Goal: Information Seeking & Learning: Learn about a topic

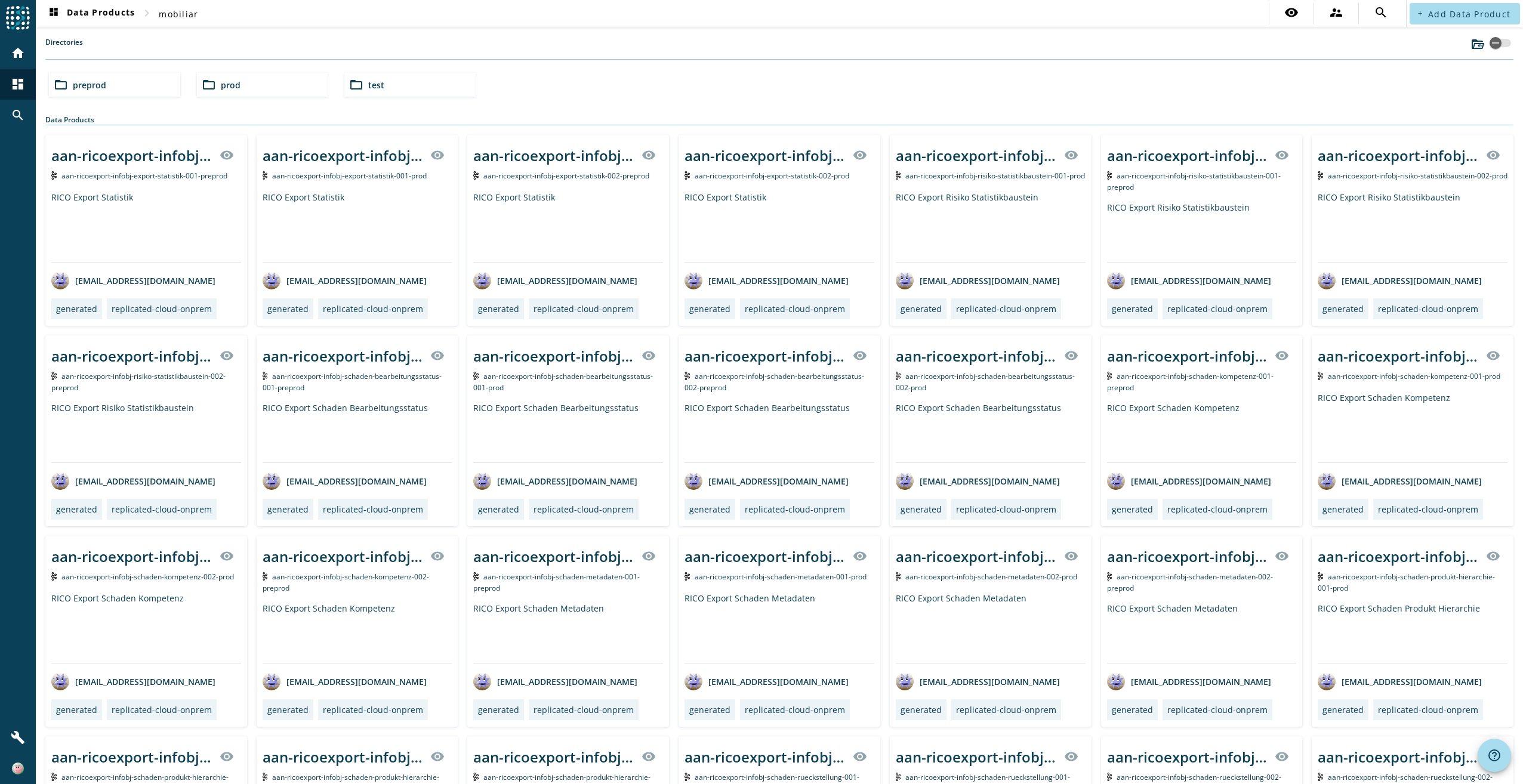
click at [240, 83] on div "folder_open prod" at bounding box center [262, 84] width 131 height 24
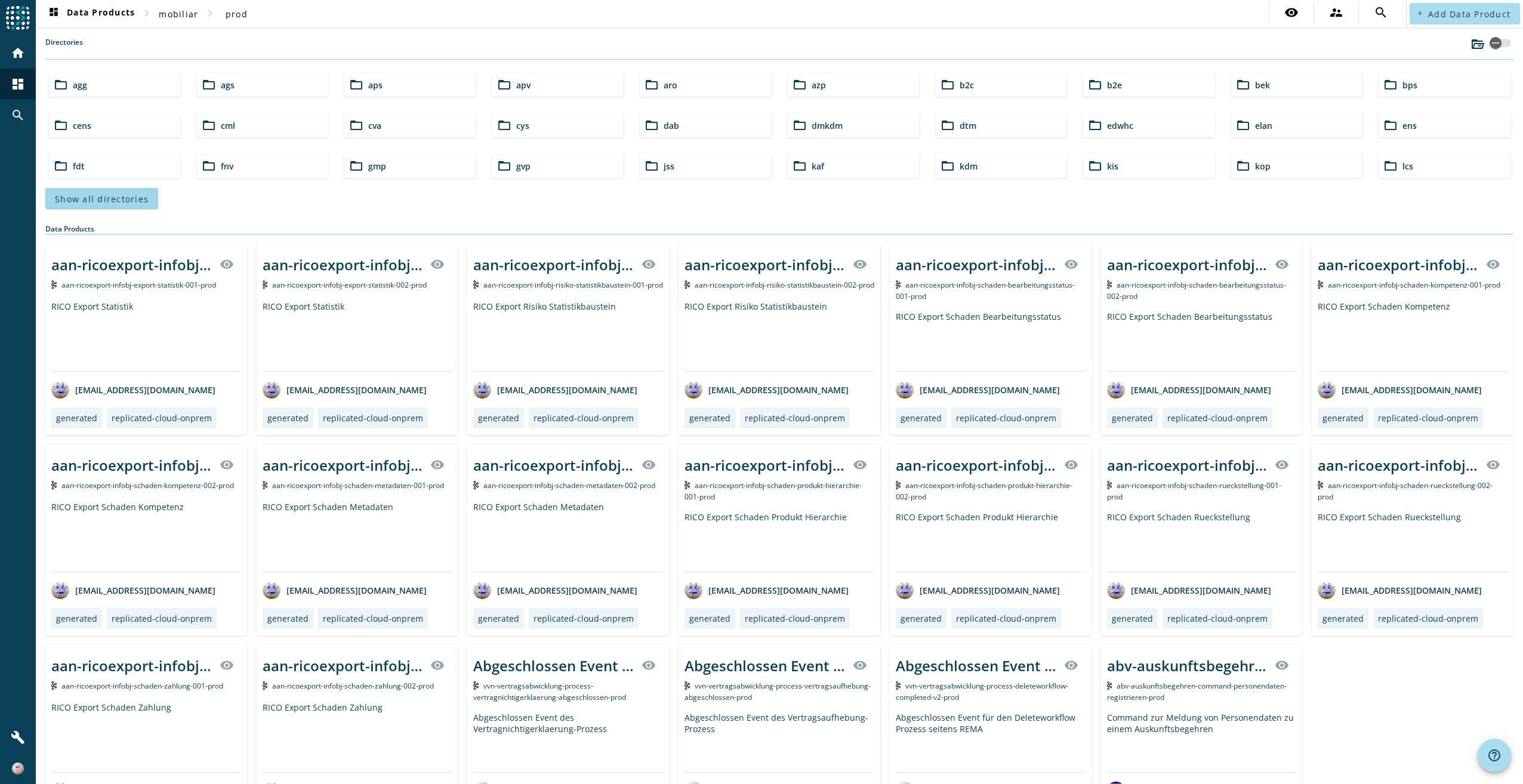
click at [114, 198] on span "Show all directories" at bounding box center [101, 199] width 94 height 11
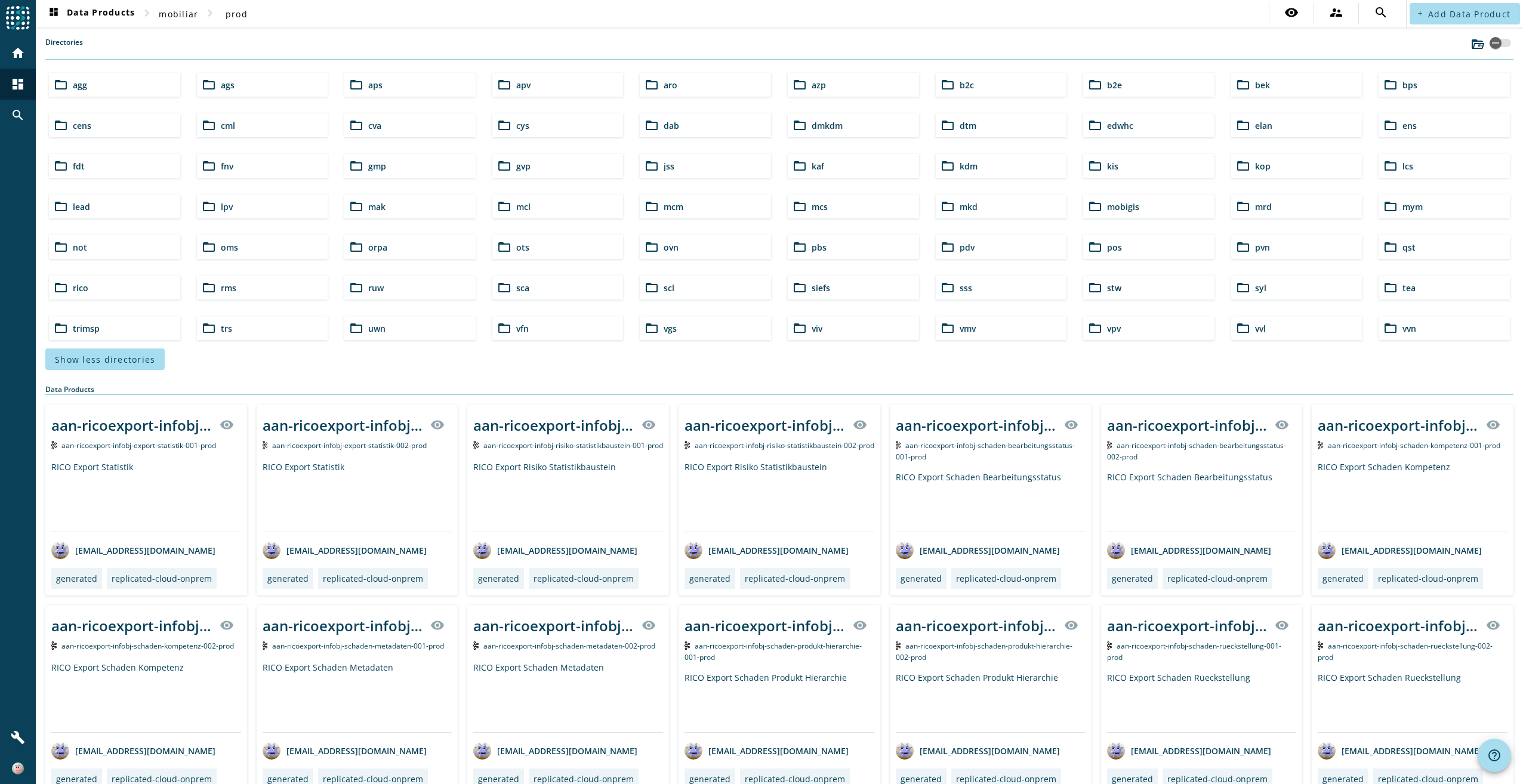
click at [812, 204] on span "mcs" at bounding box center [820, 207] width 16 height 11
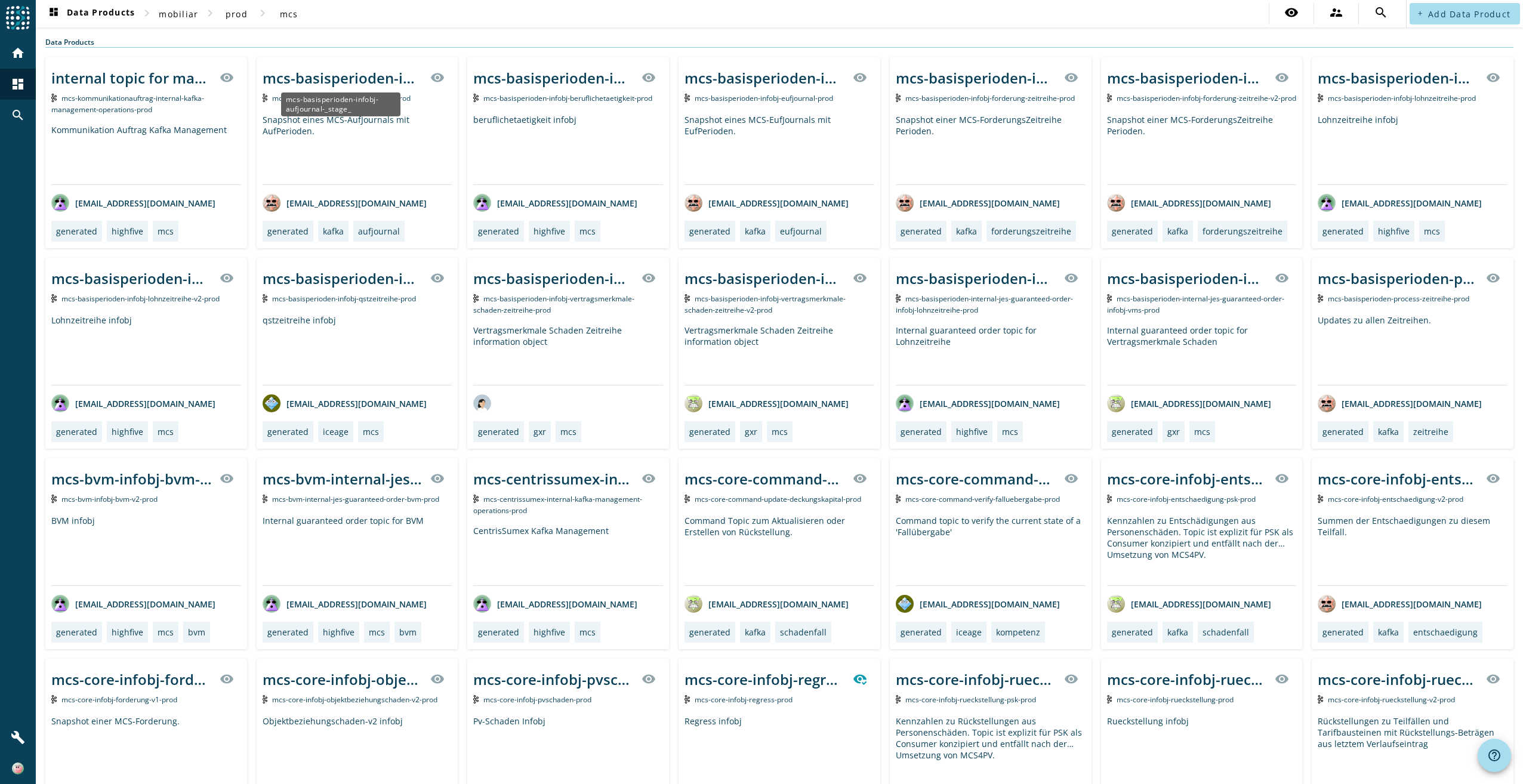
click at [336, 78] on div "mcs-basisperioden-infobj-aufjournal-_stage_" at bounding box center [343, 77] width 161 height 19
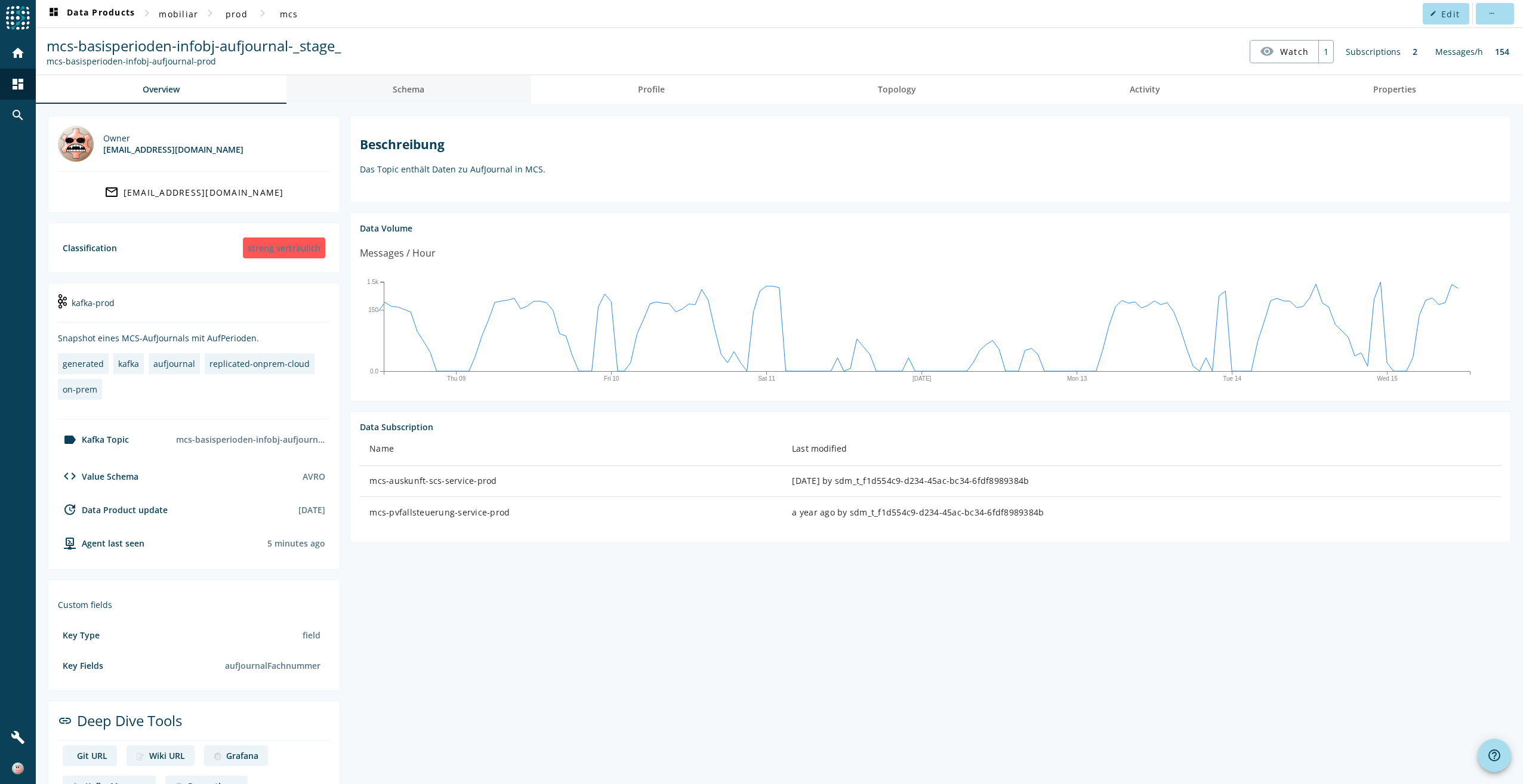
click at [403, 93] on span "Schema" at bounding box center [409, 90] width 32 height 9
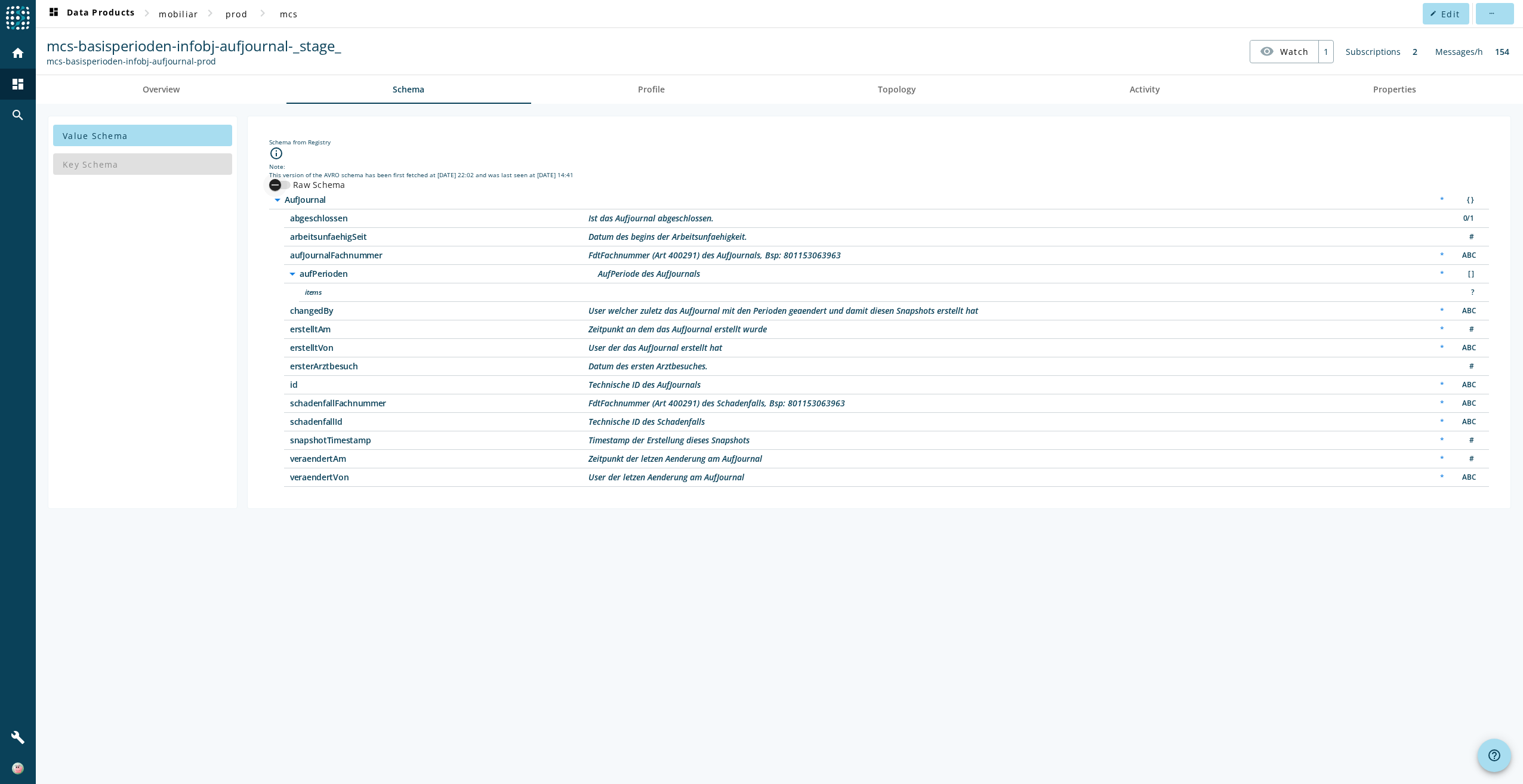
click at [283, 181] on div "button" at bounding box center [274, 185] width 24 height 24
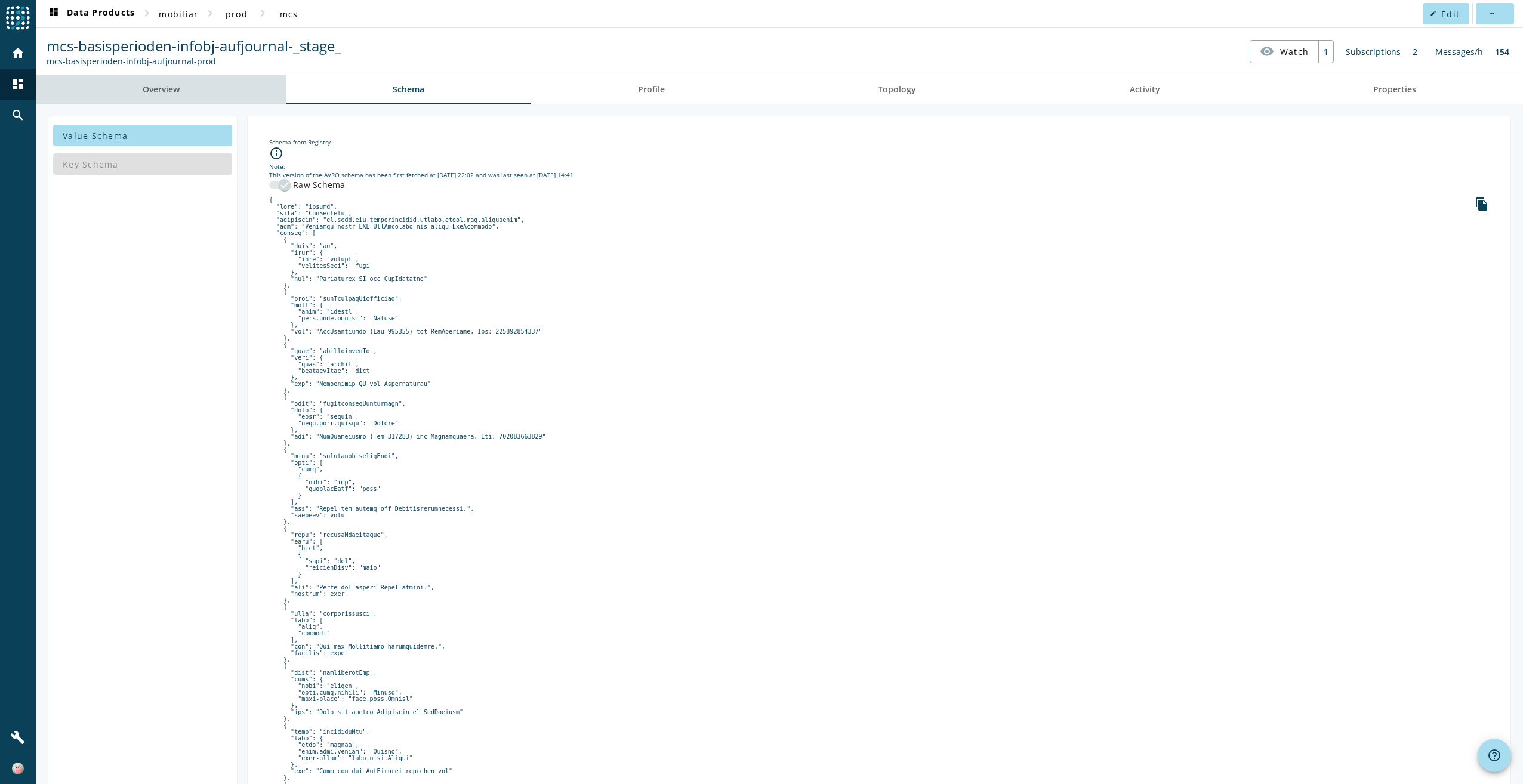
click at [162, 87] on span "Overview" at bounding box center [161, 90] width 37 height 9
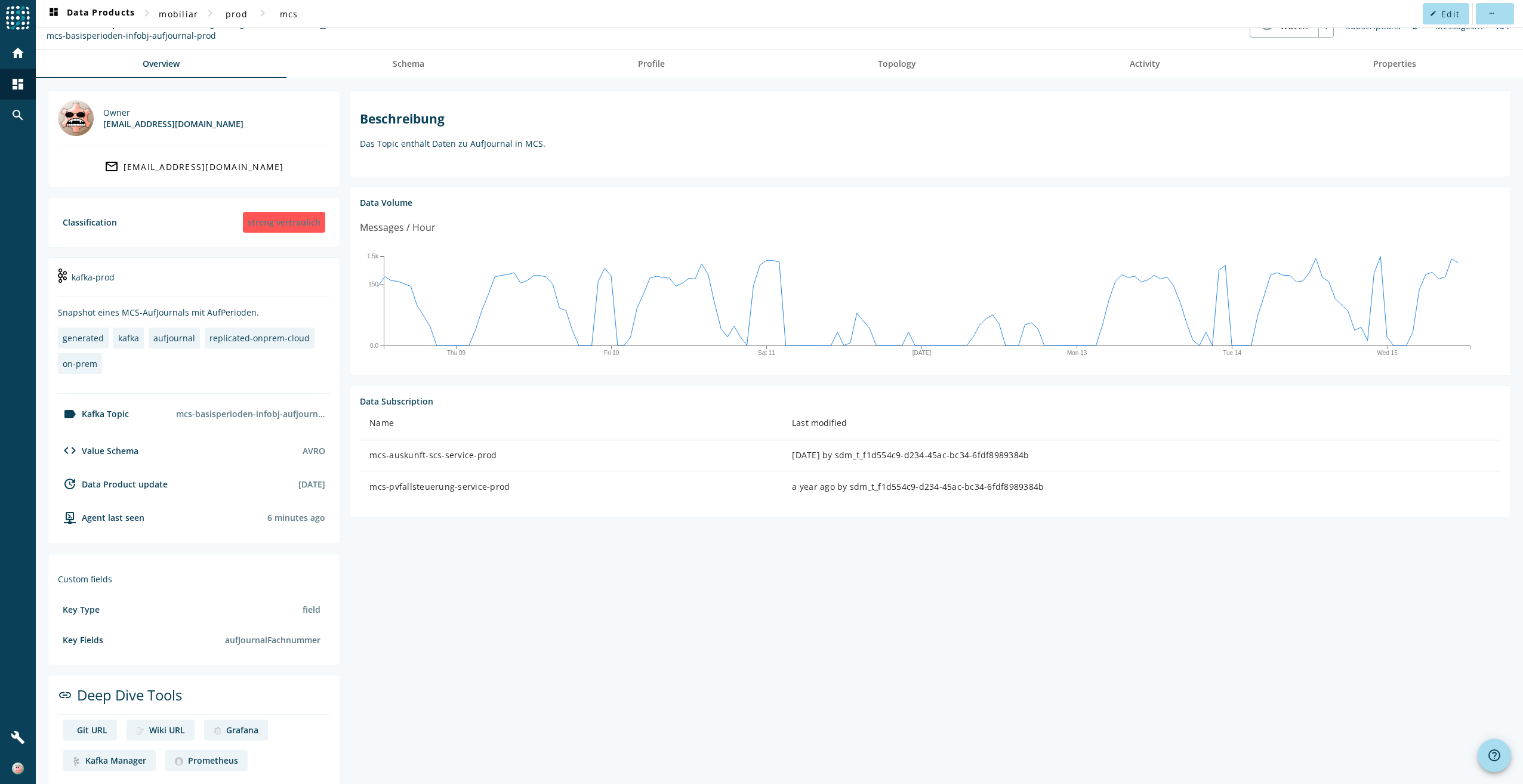
scroll to position [40, 0]
